Goal: Task Accomplishment & Management: Manage account settings

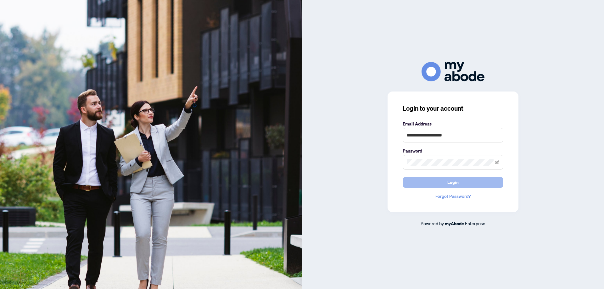
click at [453, 182] on span "Login" at bounding box center [452, 182] width 11 height 10
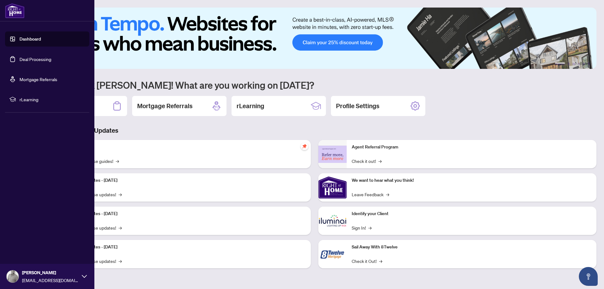
click at [27, 58] on link "Deal Processing" at bounding box center [35, 59] width 32 height 6
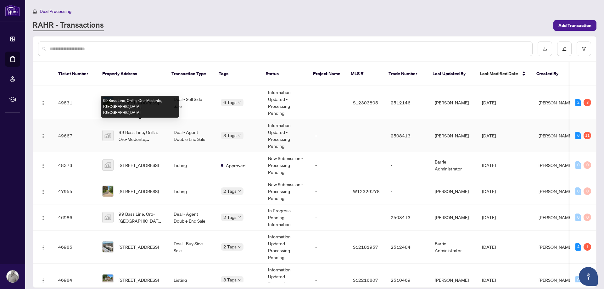
click at [140, 129] on span "99 Bass Line, Orillia, Oro-Medonte, [GEOGRAPHIC_DATA], [GEOGRAPHIC_DATA]" at bounding box center [141, 136] width 45 height 14
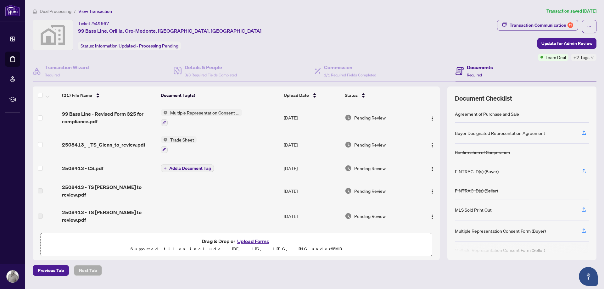
click at [172, 139] on span "Trade Sheet" at bounding box center [182, 139] width 29 height 7
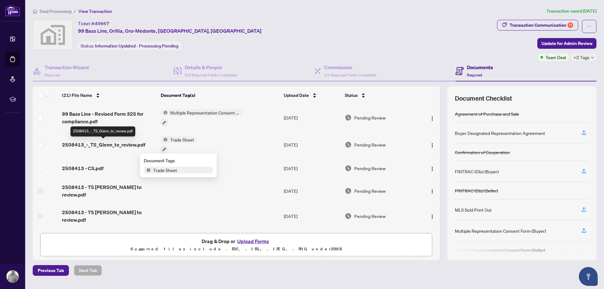
click at [126, 145] on span "2508413_-_TS_Glenn_to_review.pdf" at bounding box center [103, 145] width 83 height 8
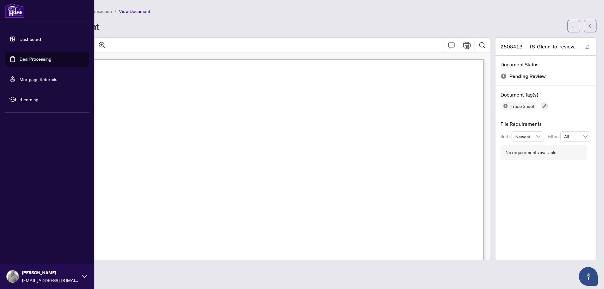
click at [23, 58] on link "Deal Processing" at bounding box center [35, 59] width 32 height 6
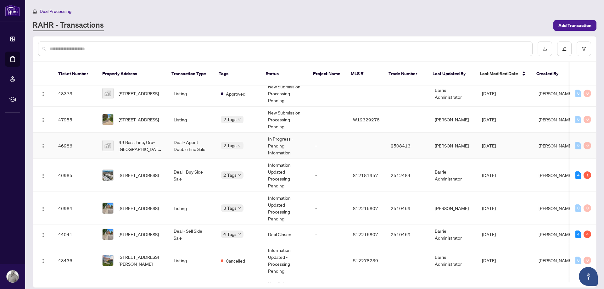
scroll to position [108, 0]
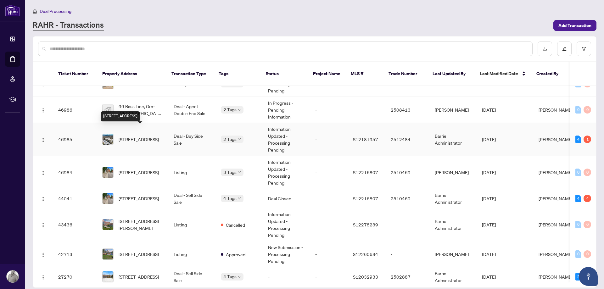
click at [138, 136] on span "[STREET_ADDRESS]" at bounding box center [139, 139] width 40 height 7
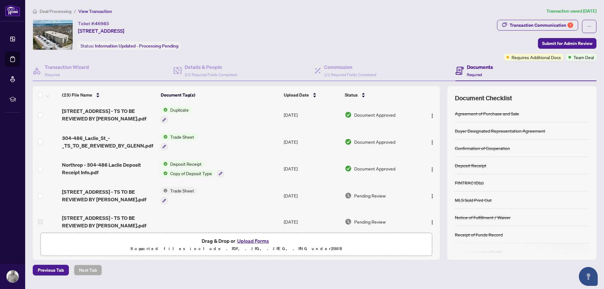
scroll to position [72, 0]
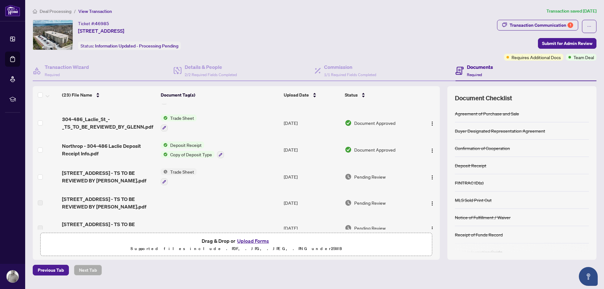
click at [185, 154] on span "Copy of Deposit Type" at bounding box center [191, 154] width 47 height 7
click at [218, 144] on div "Deposit Receipt Copy of Deposit Type" at bounding box center [192, 149] width 63 height 17
click at [115, 125] on span "304-486_Laclie_St_-_TS_TO_BE_REVIEWED_BY_GLENN.pdf" at bounding box center [108, 122] width 93 height 15
